Goal: Information Seeking & Learning: Learn about a topic

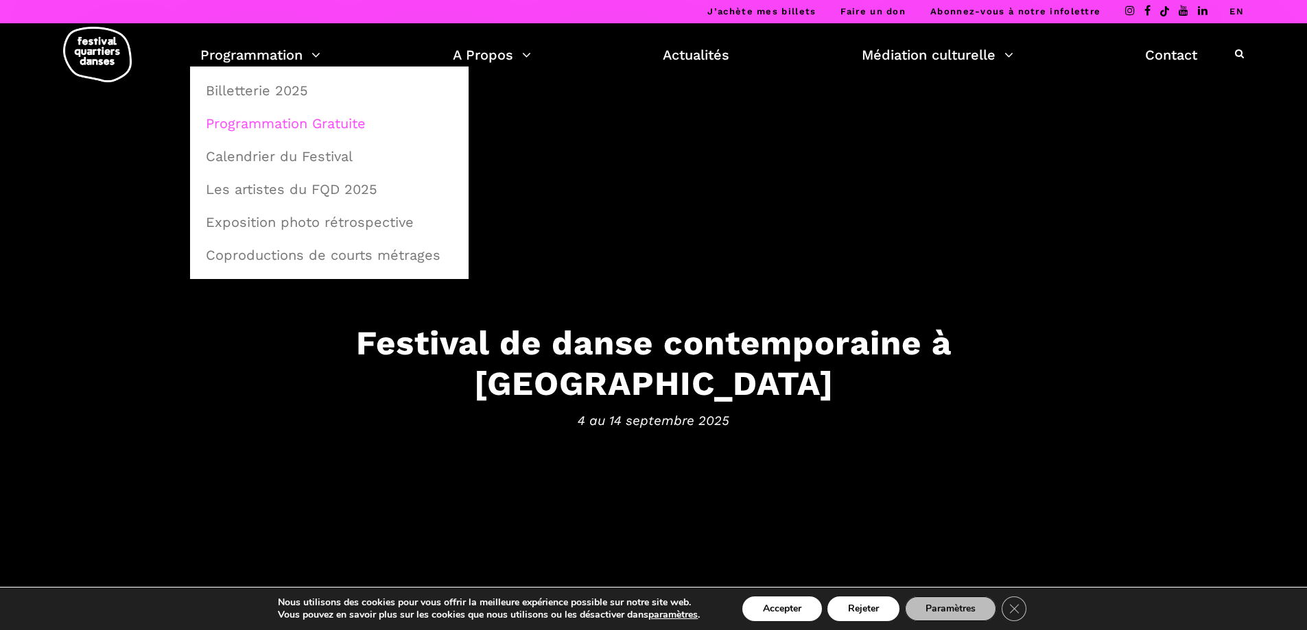
click at [284, 124] on link "Programmation Gratuite" at bounding box center [329, 124] width 263 height 32
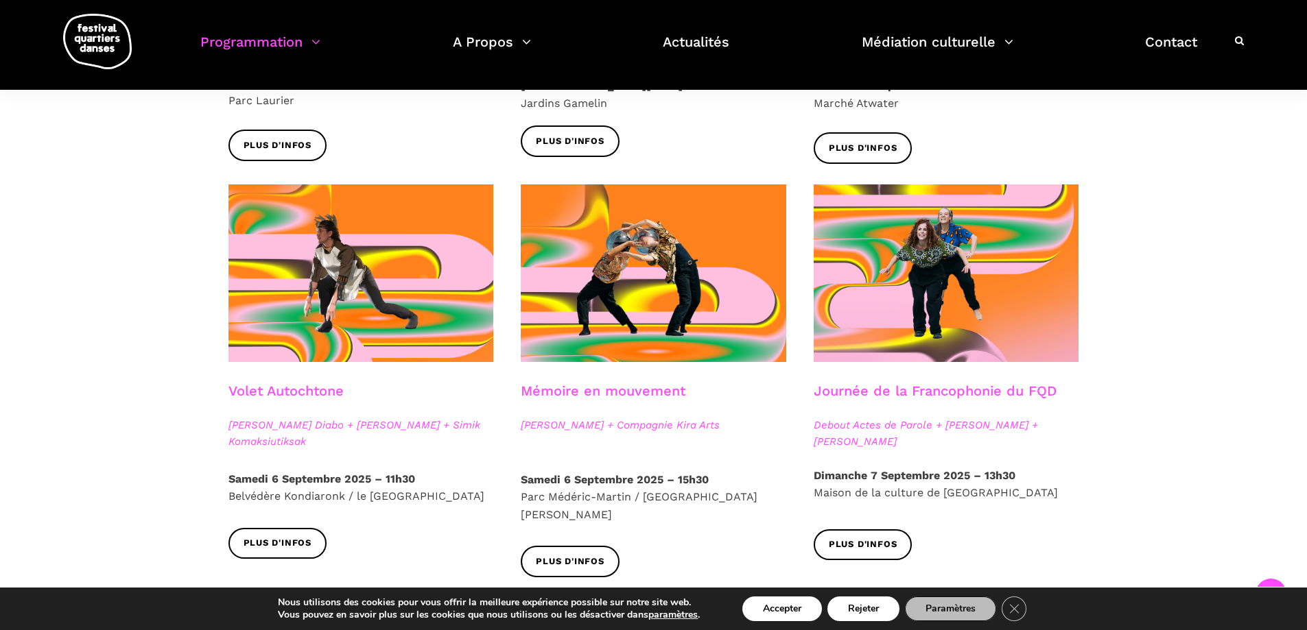
scroll to position [686, 0]
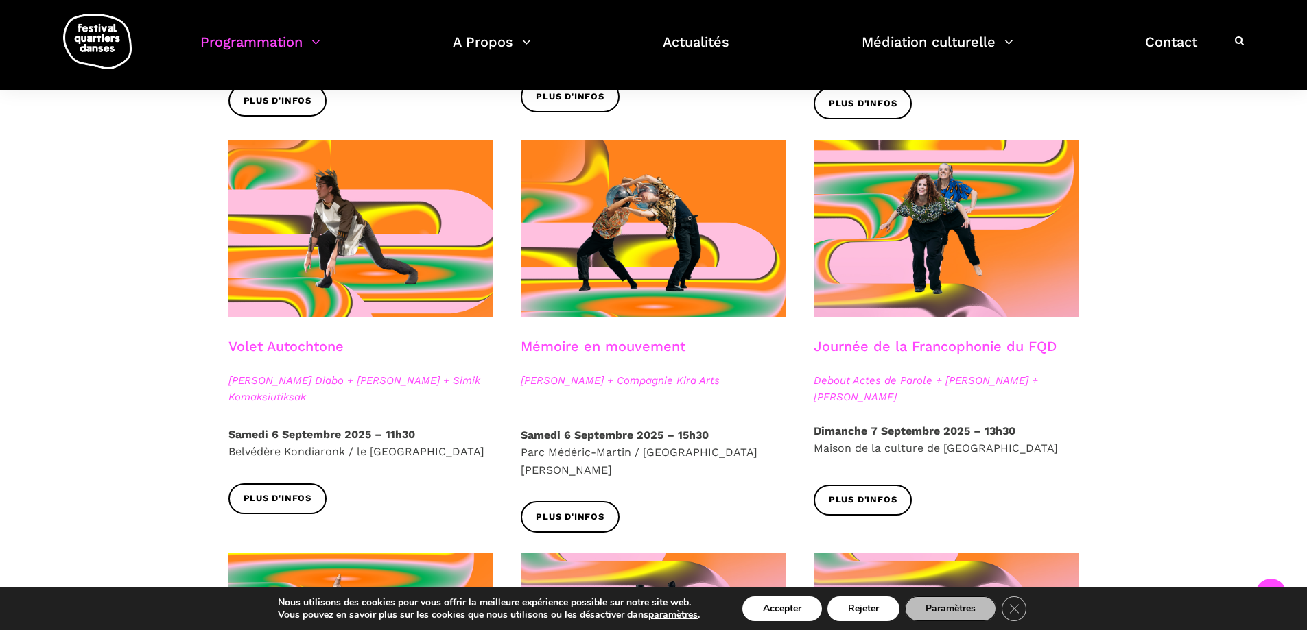
click at [322, 343] on link "Volet Autochtone" at bounding box center [285, 346] width 115 height 16
click at [10, 307] on div "Spectacles extérieurs gratuits Pré-FQD A'nó:wara Dance Theatre - Ma nature urba…" at bounding box center [653, 495] width 1307 height 1642
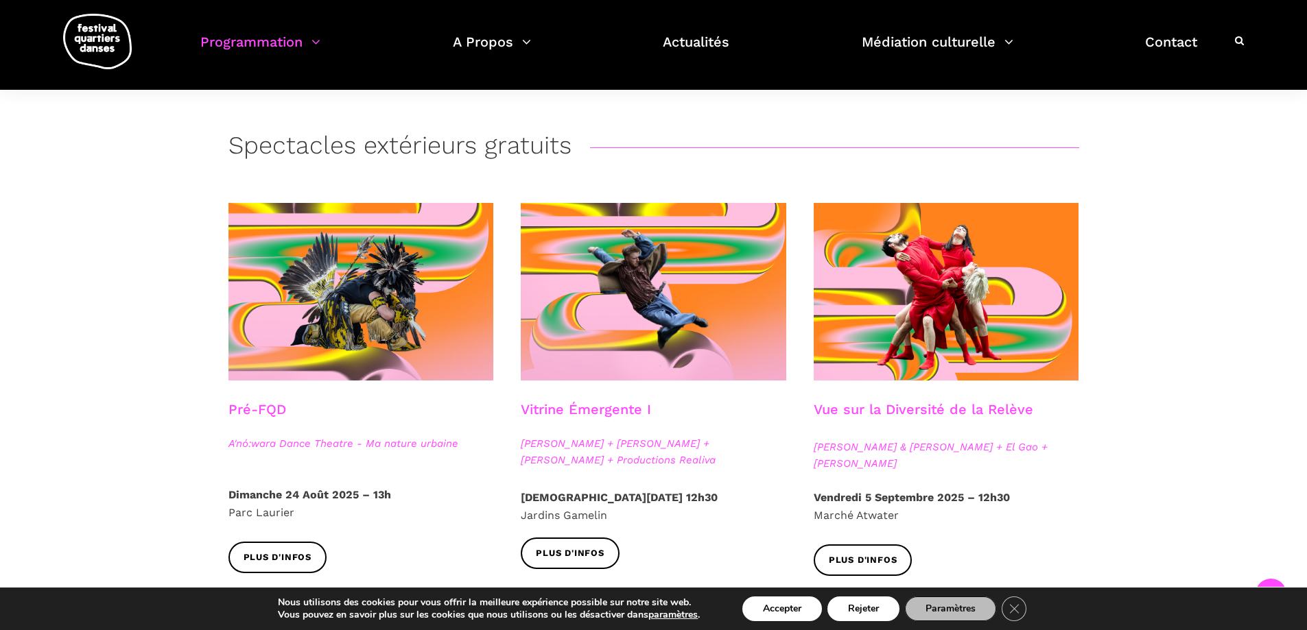
scroll to position [228, 0]
drag, startPoint x: 325, startPoint y: 440, endPoint x: 344, endPoint y: 435, distance: 19.3
click at [324, 440] on span "A'nó:wara Dance Theatre - Ma nature urbaine" at bounding box center [360, 444] width 265 height 16
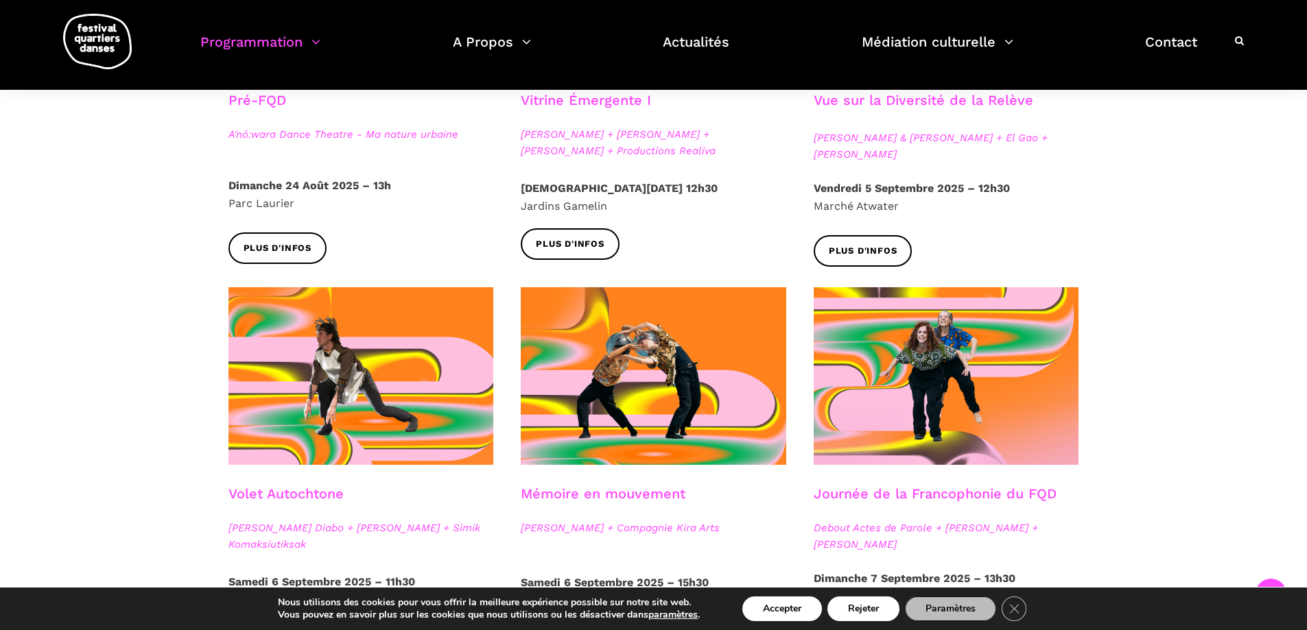
scroll to position [571, 0]
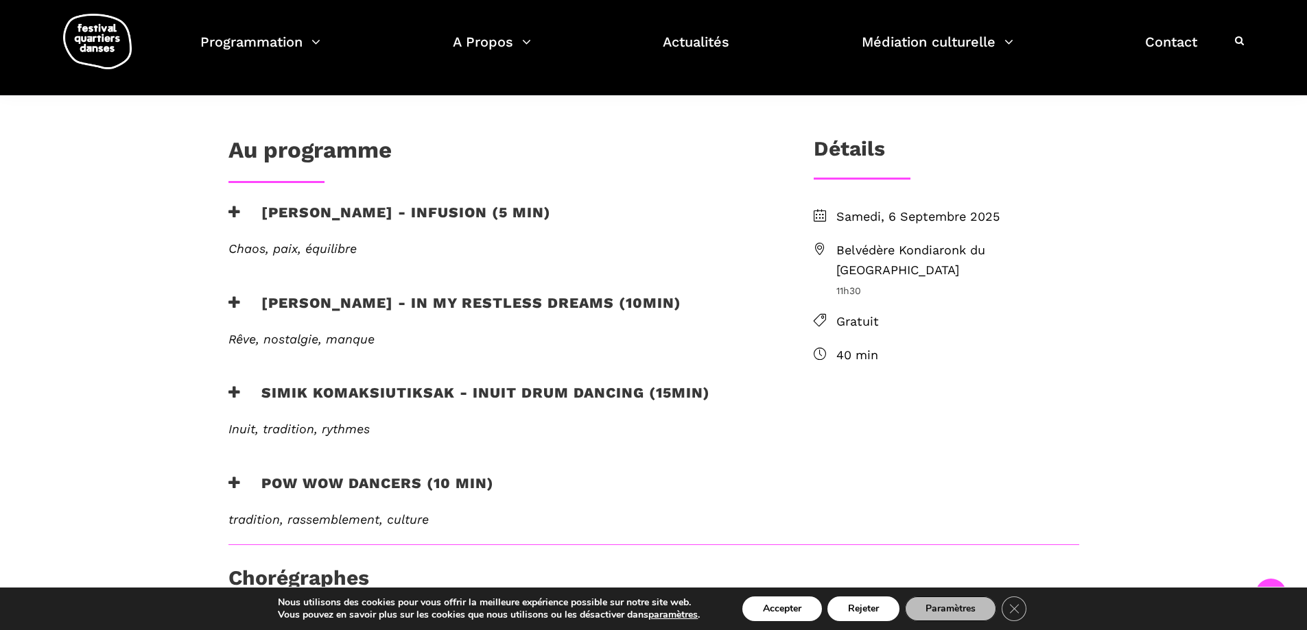
scroll to position [343, 0]
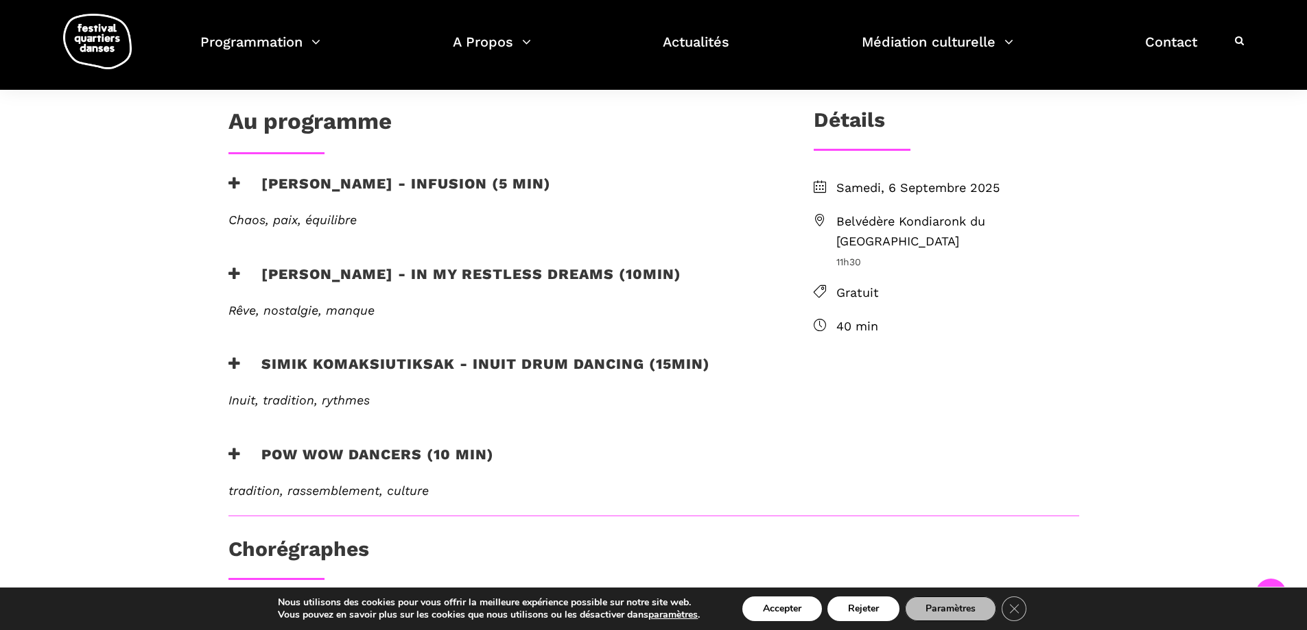
click at [282, 368] on h3 "Simik Komaksiutiksak - Inuit Drum Dancing (15min)" at bounding box center [469, 372] width 482 height 34
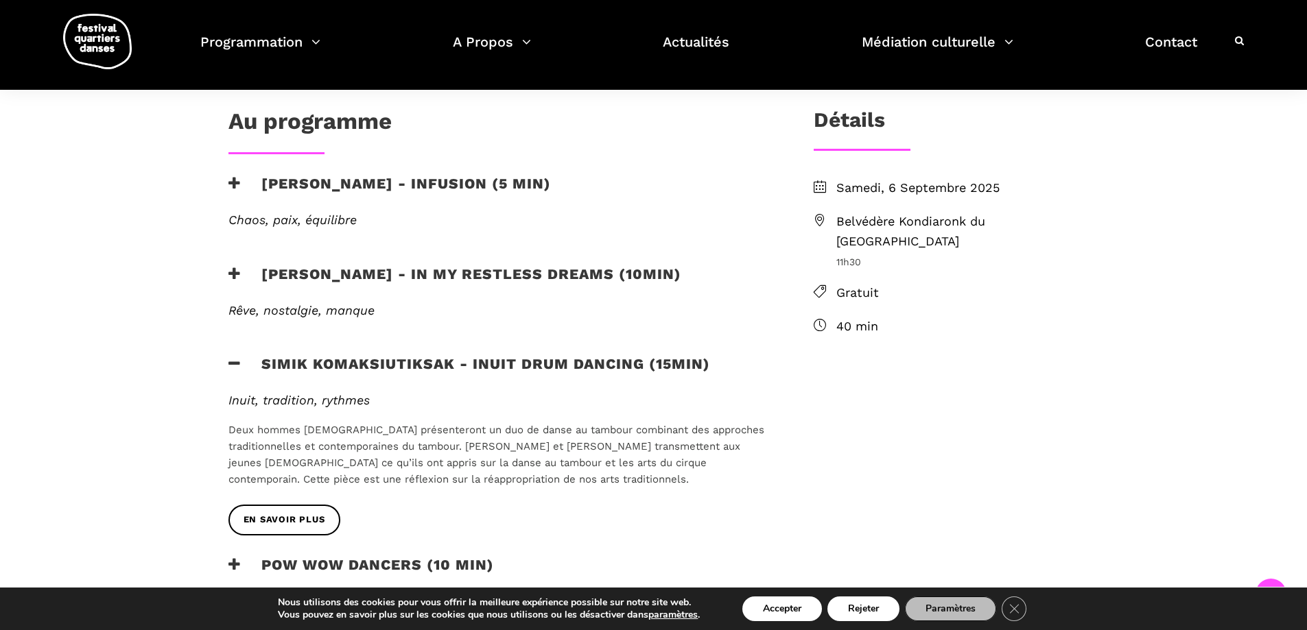
click at [307, 365] on h3 "Simik Komaksiutiksak - Inuit Drum Dancing (15min)" at bounding box center [469, 372] width 482 height 34
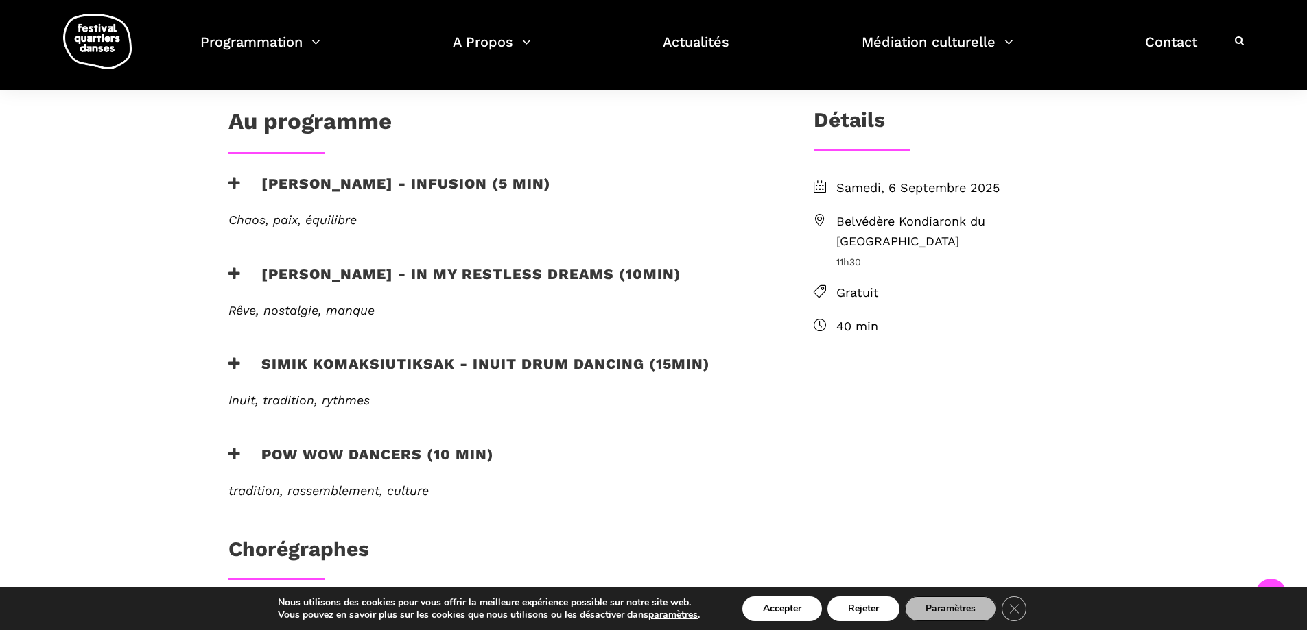
click at [335, 188] on h3 "[PERSON_NAME] - Infusion (5 min)" at bounding box center [389, 192] width 322 height 34
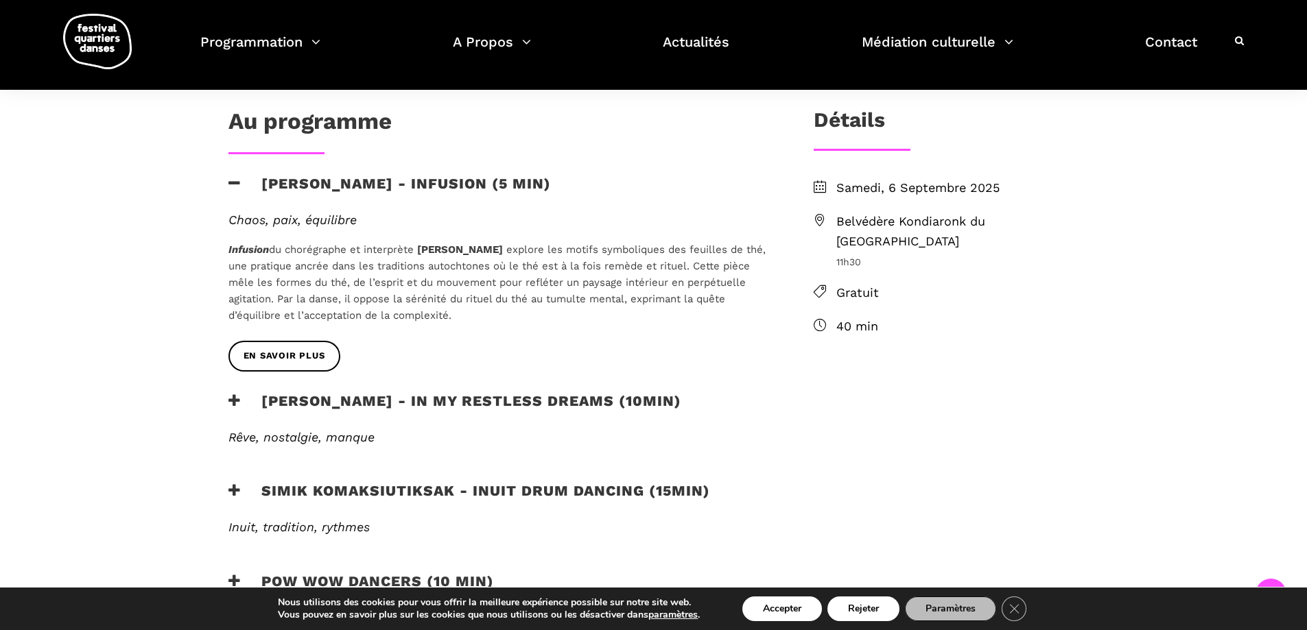
click at [337, 187] on h3 "[PERSON_NAME] - Infusion (5 min)" at bounding box center [389, 192] width 322 height 34
